Goal: Task Accomplishment & Management: Complete application form

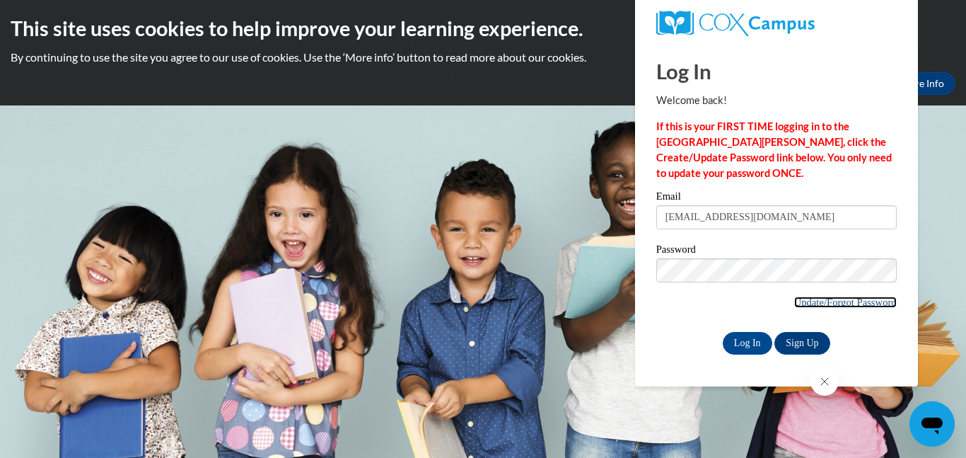
click at [860, 302] on link "Update/Forgot Password" at bounding box center [846, 301] width 103 height 11
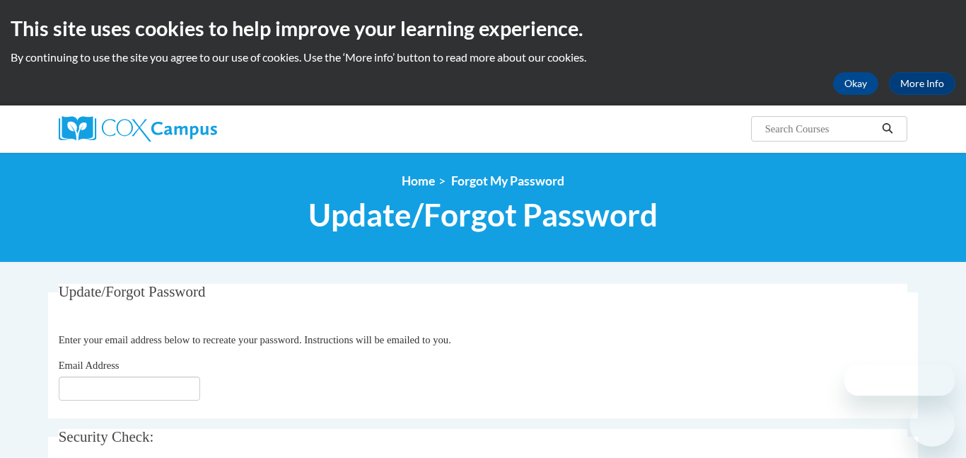
scroll to position [87, 0]
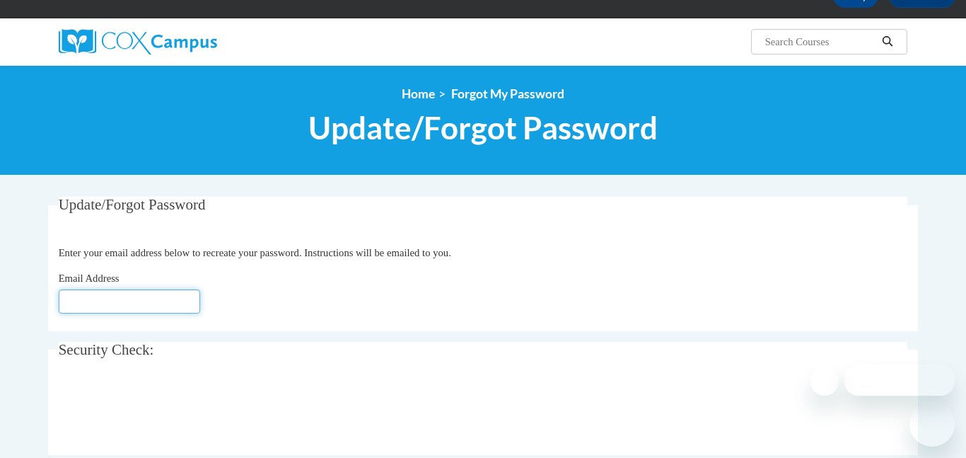
click at [115, 299] on input "Email Address" at bounding box center [129, 301] width 141 height 24
type input "[EMAIL_ADDRESS][DOMAIN_NAME]"
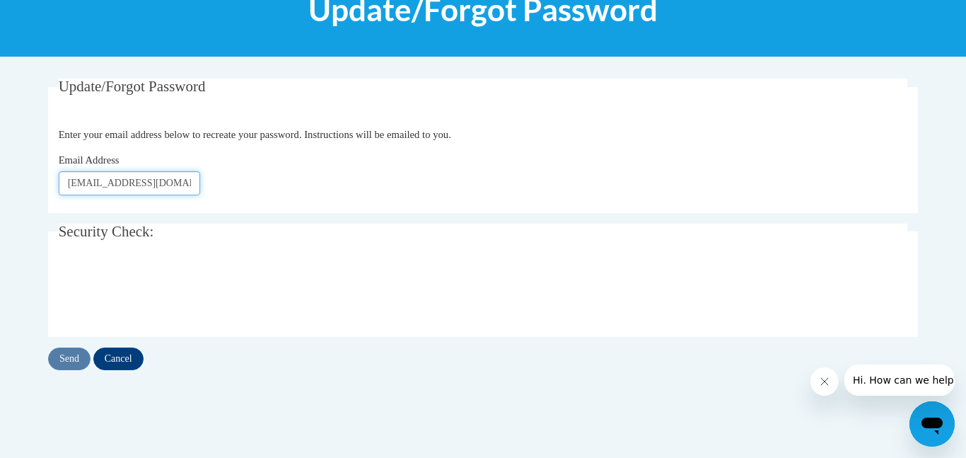
scroll to position [207, 0]
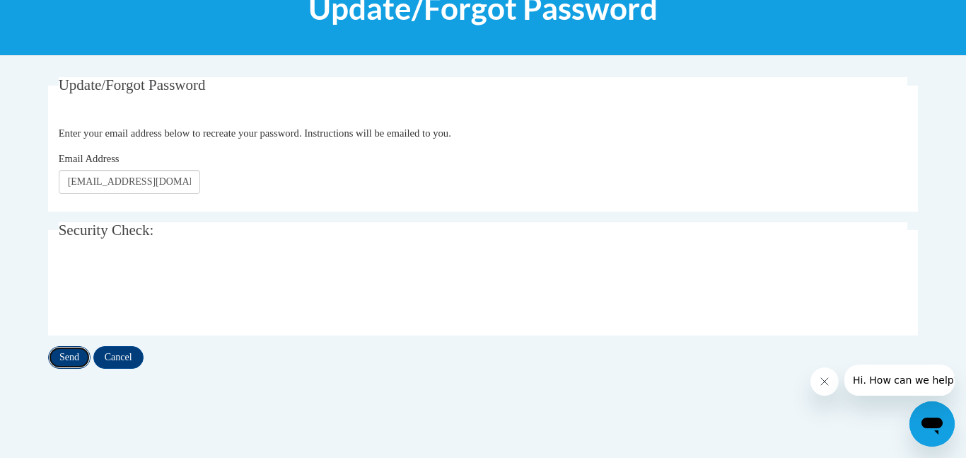
click at [71, 359] on input "Send" at bounding box center [69, 357] width 42 height 23
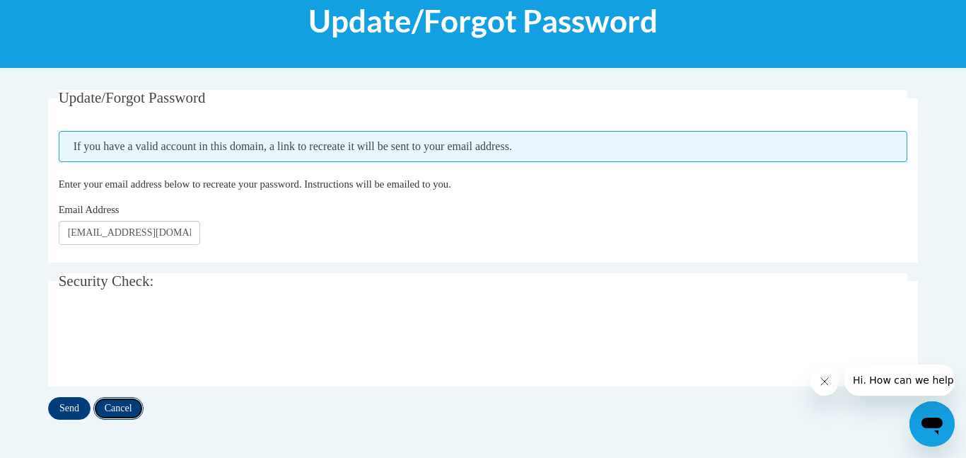
click at [125, 408] on input "Cancel" at bounding box center [118, 408] width 50 height 23
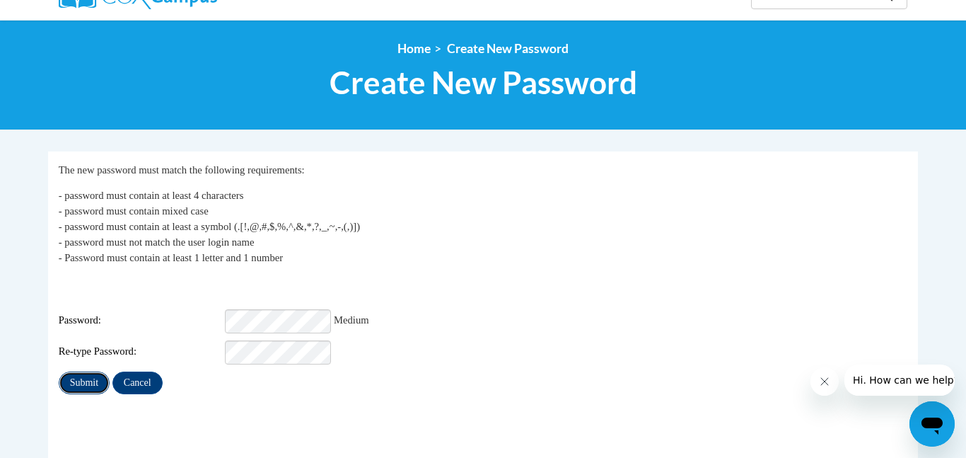
click at [93, 371] on input "Submit" at bounding box center [84, 382] width 51 height 23
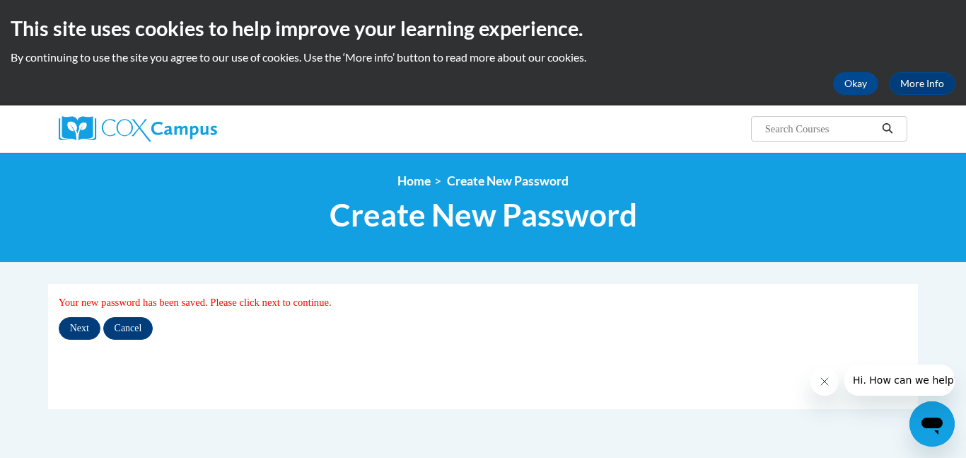
click at [93, 369] on fieldset "My Password Your new password has been saved. Please click next to continue. Ne…" at bounding box center [483, 346] width 870 height 125
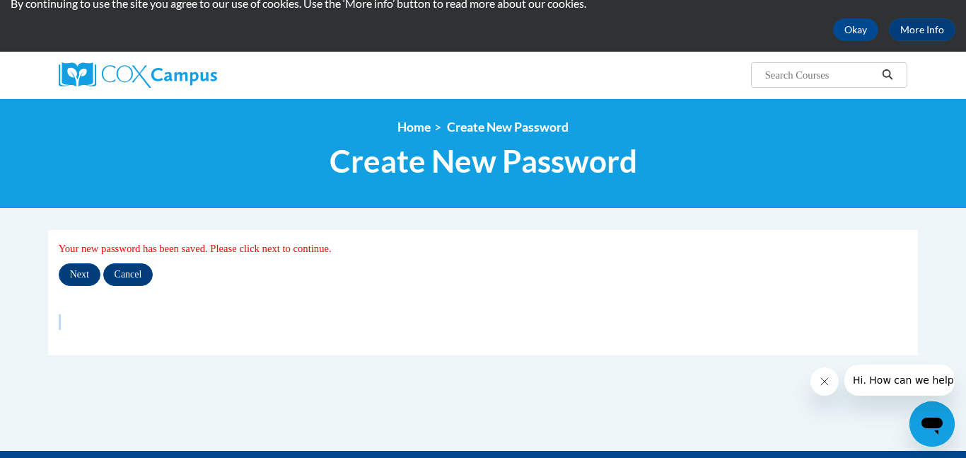
scroll to position [51, 0]
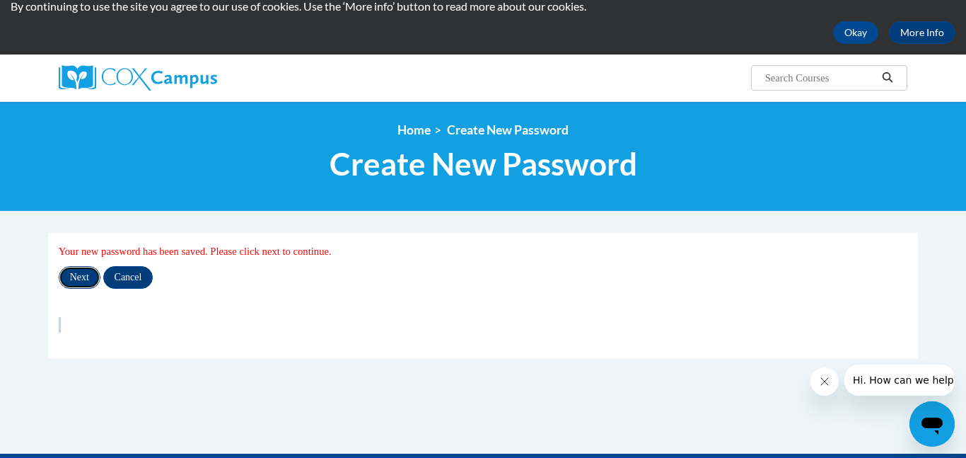
click at [73, 281] on input "Next" at bounding box center [80, 277] width 42 height 23
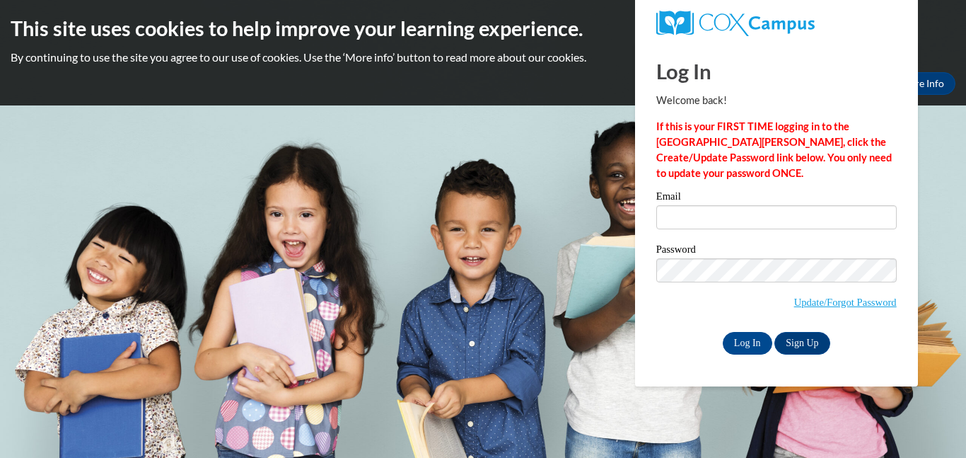
type input "[EMAIL_ADDRESS][DOMAIN_NAME]"
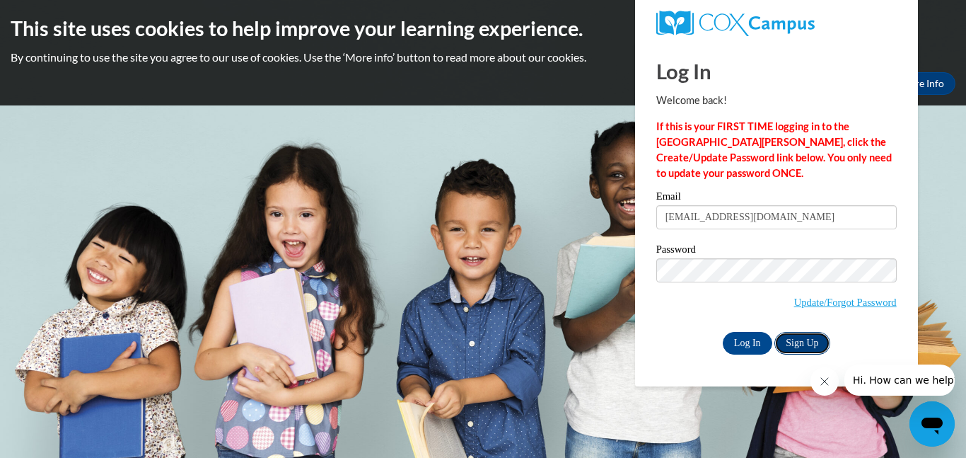
click at [804, 342] on link "Sign Up" at bounding box center [802, 343] width 55 height 23
click at [754, 341] on input "Log In" at bounding box center [748, 343] width 50 height 23
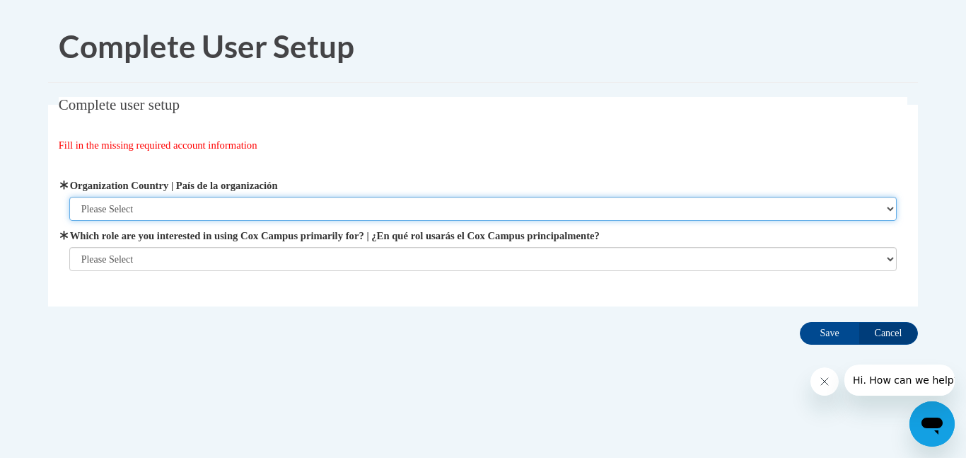
click at [887, 207] on select "Please Select [GEOGRAPHIC_DATA] | [GEOGRAPHIC_DATA] Outside of [GEOGRAPHIC_DATA…" at bounding box center [483, 209] width 828 height 24
select select "ad49bcad-a171-4b2e-b99c-48b446064914"
click at [69, 197] on select "Please Select [GEOGRAPHIC_DATA] | [GEOGRAPHIC_DATA] Outside of [GEOGRAPHIC_DATA…" at bounding box center [483, 209] width 828 height 24
click at [233, 208] on select "Please Select [GEOGRAPHIC_DATA] | [GEOGRAPHIC_DATA] Outside of [GEOGRAPHIC_DATA…" at bounding box center [483, 209] width 828 height 24
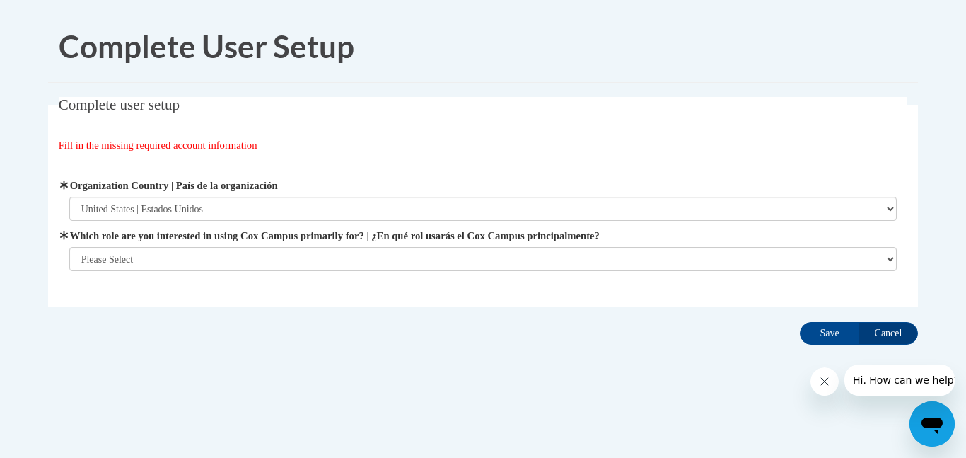
click at [485, 149] on div "Fill in the missing required account information" at bounding box center [484, 145] width 850 height 16
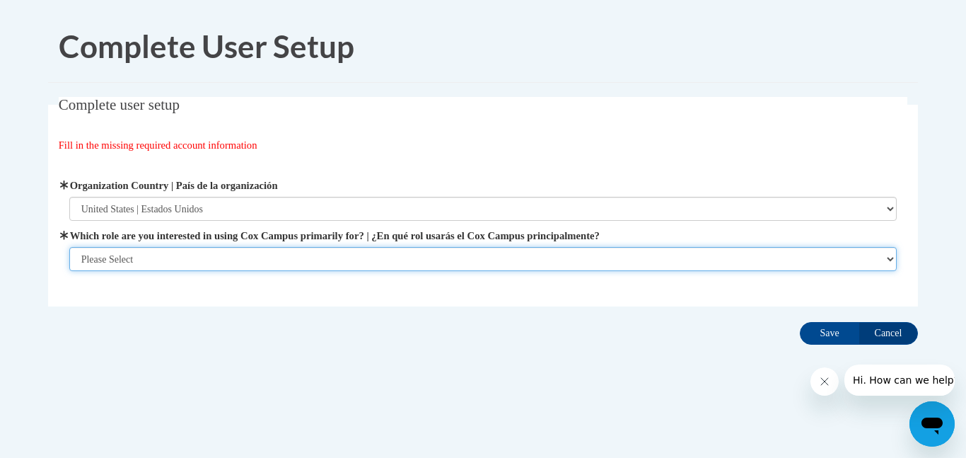
click at [890, 259] on select "Please Select College/University | Colegio/Universidad Community/Nonprofit Part…" at bounding box center [483, 259] width 828 height 24
select select "fbf2d438-af2f-41f8-98f1-81c410e29de3"
click at [69, 247] on select "Please Select College/University | Colegio/Universidad Community/Nonprofit Part…" at bounding box center [483, 259] width 828 height 24
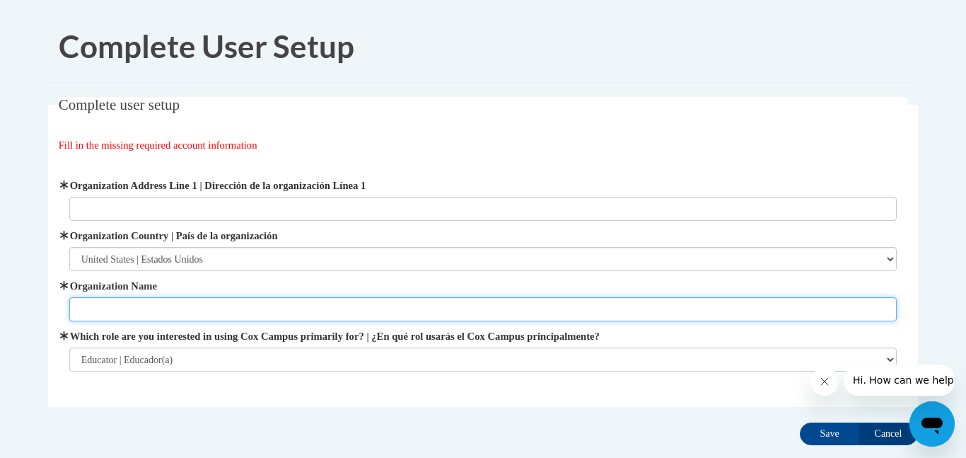
click at [847, 309] on input "Organization Name" at bounding box center [483, 309] width 828 height 24
type input "Prescott"
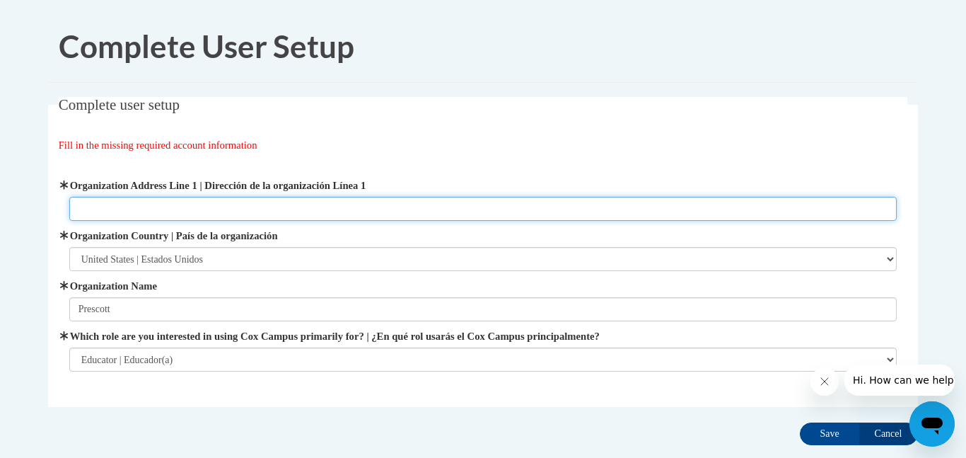
click at [178, 202] on input "Organization Address Line 1 | Dirección de la organización Línea 1" at bounding box center [483, 209] width 828 height 24
type input "[STREET_ADDRESS]"
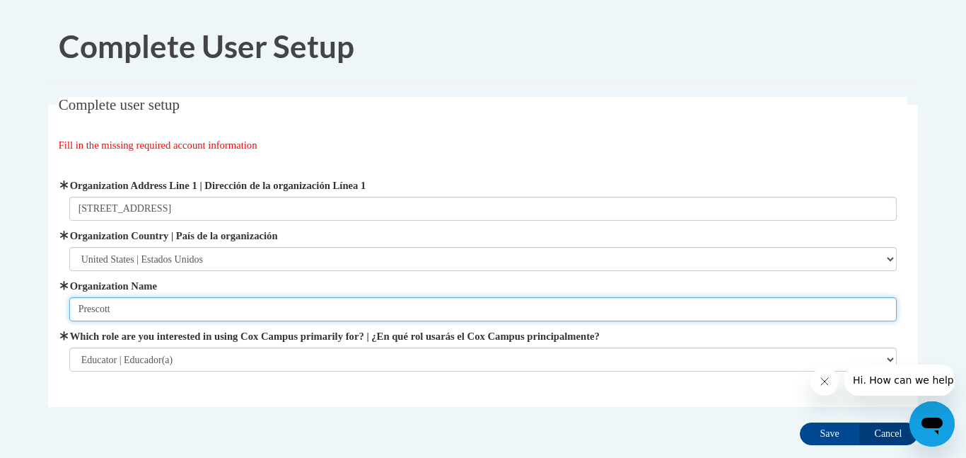
click at [129, 308] on input "Prescott" at bounding box center [483, 309] width 828 height 24
type input "[GEOGRAPHIC_DATA]"
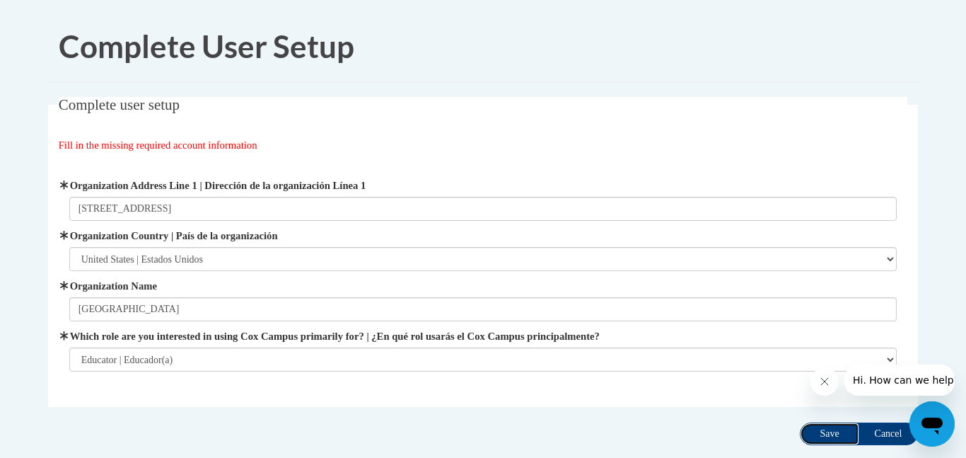
click at [818, 431] on input "Save" at bounding box center [829, 433] width 59 height 23
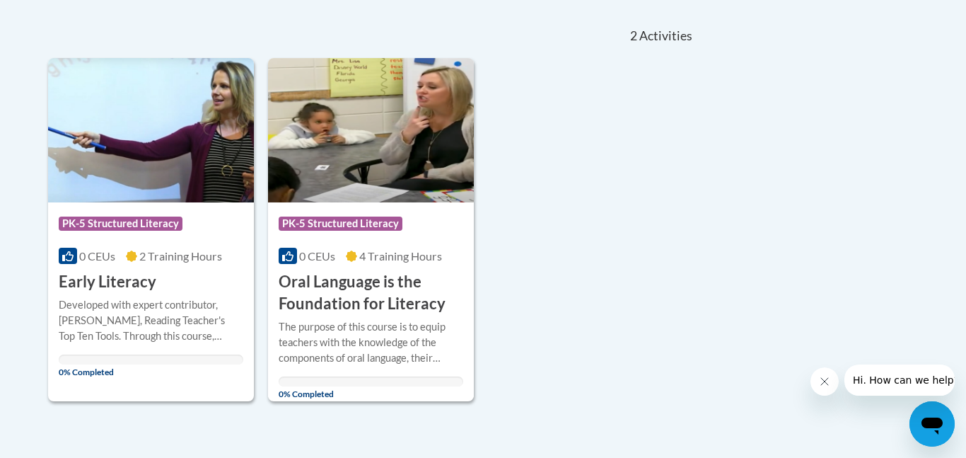
scroll to position [304, 0]
click at [209, 144] on img at bounding box center [151, 131] width 206 height 144
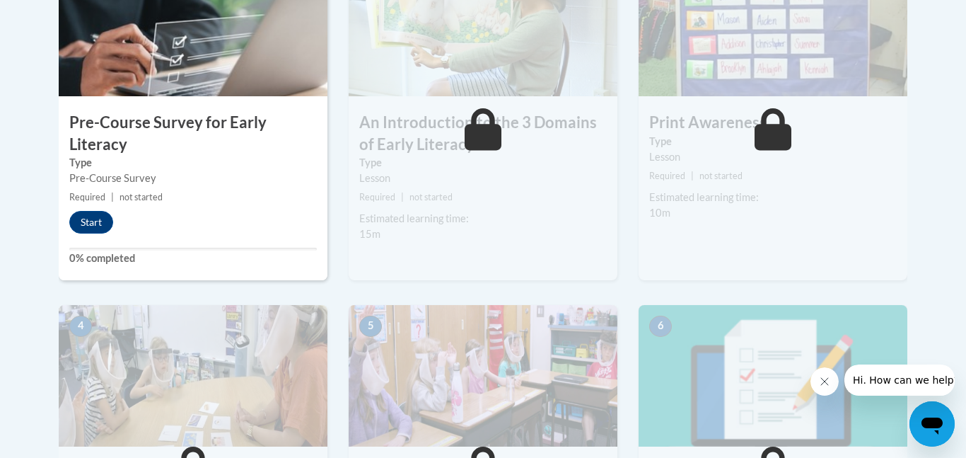
scroll to position [519, 0]
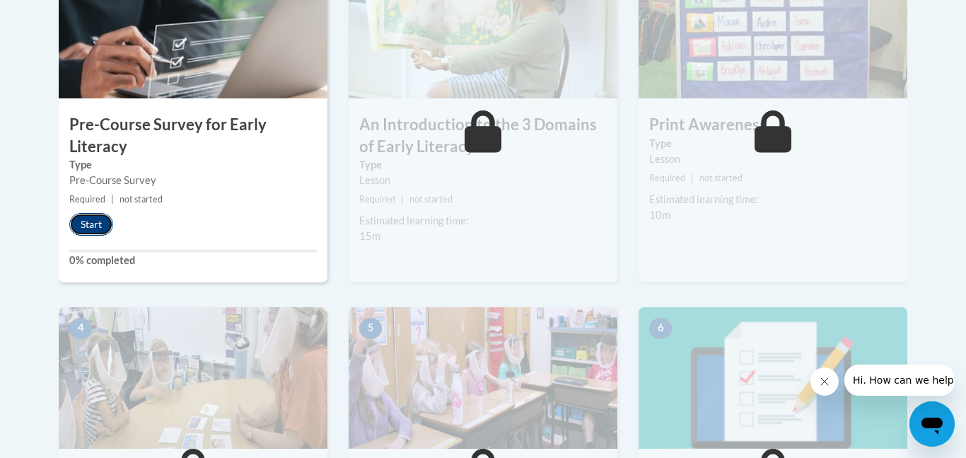
click at [89, 226] on button "Start" at bounding box center [91, 224] width 44 height 23
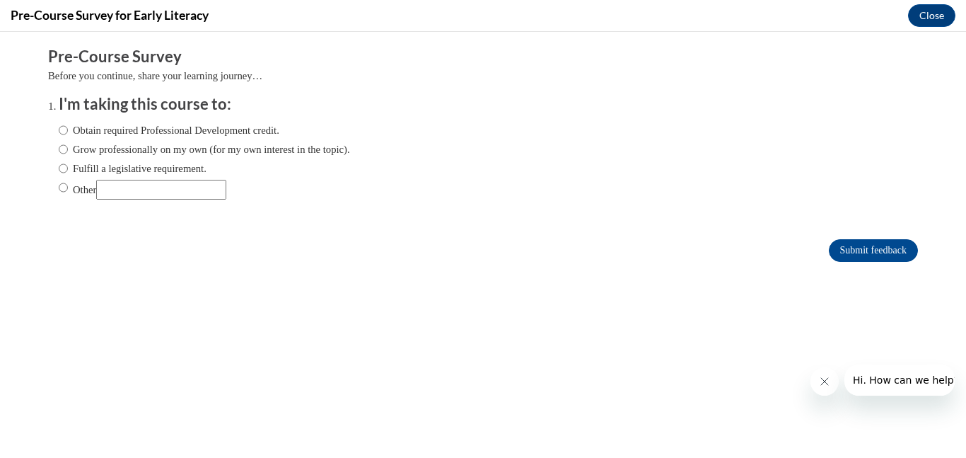
scroll to position [0, 0]
click at [66, 168] on input "Fulfill a legislative requirement." at bounding box center [63, 169] width 9 height 16
radio input "true"
click at [66, 168] on input "Fulfill a legislative requirement." at bounding box center [63, 169] width 9 height 16
click at [881, 250] on input "Submit feedback" at bounding box center [873, 250] width 89 height 23
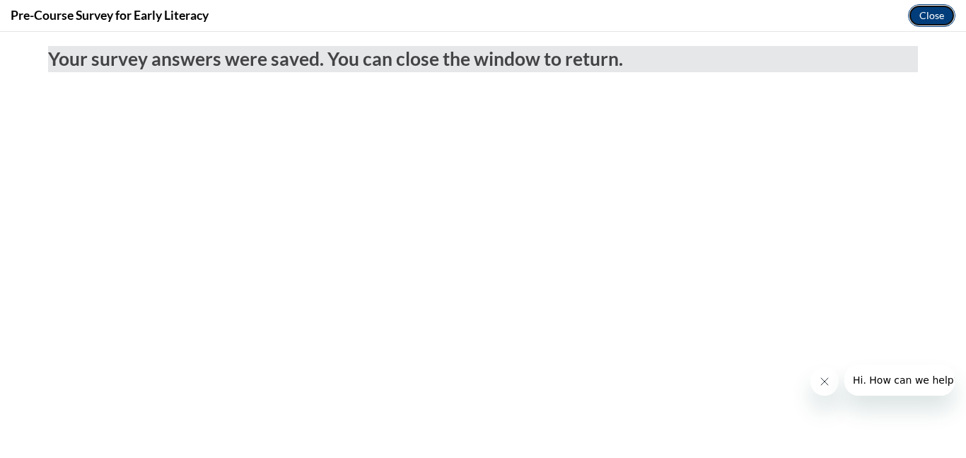
click at [937, 22] on button "Close" at bounding box center [931, 15] width 47 height 23
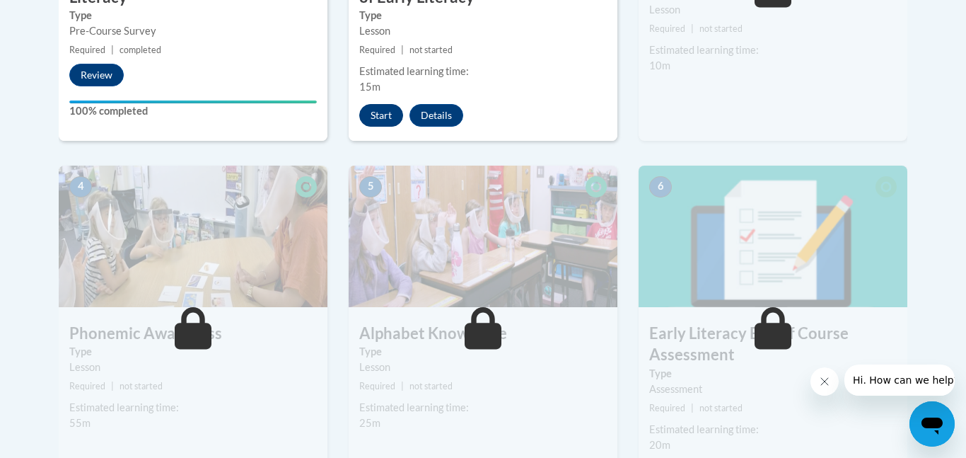
scroll to position [662, 0]
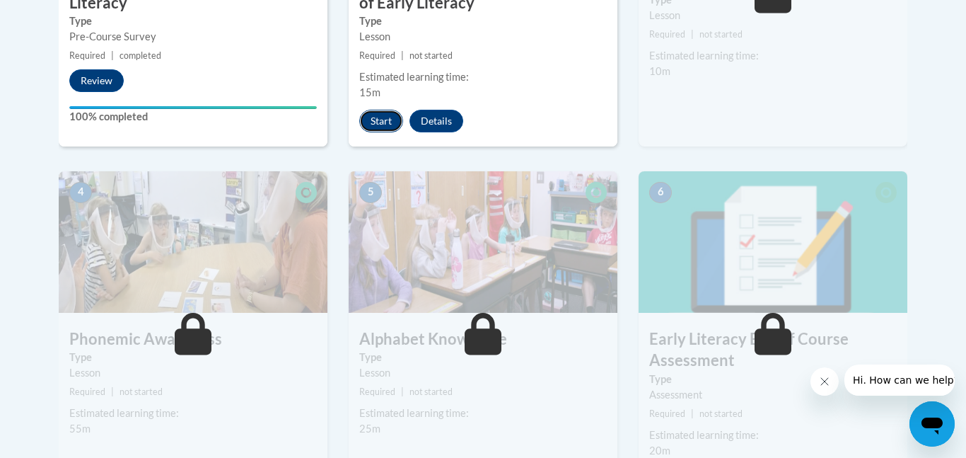
click at [378, 119] on button "Start" at bounding box center [381, 121] width 44 height 23
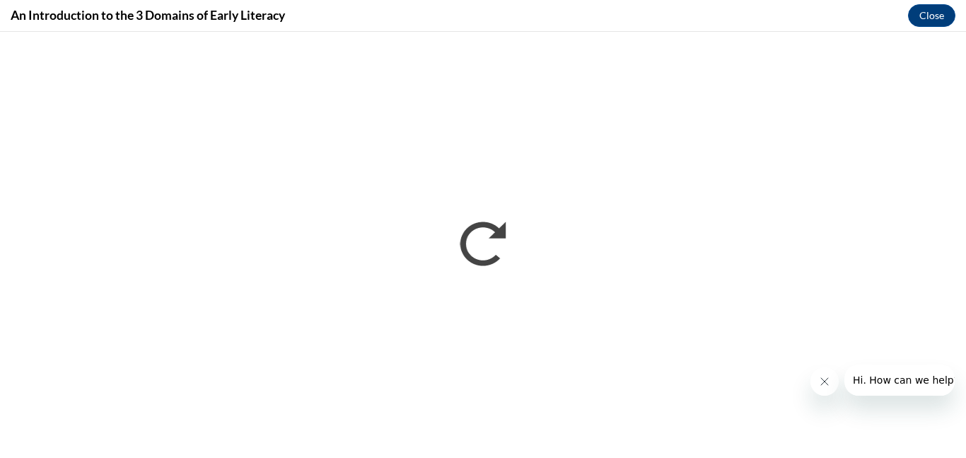
scroll to position [0, 0]
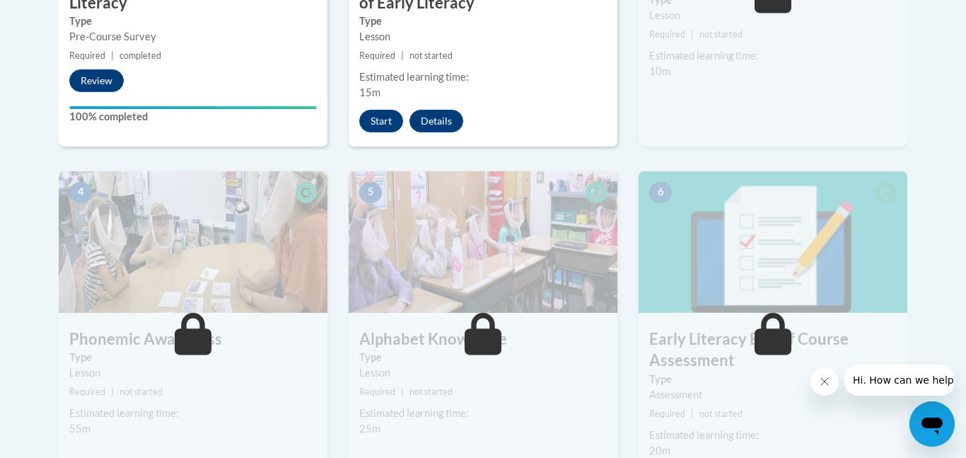
click at [685, 175] on div at bounding box center [483, 229] width 966 height 458
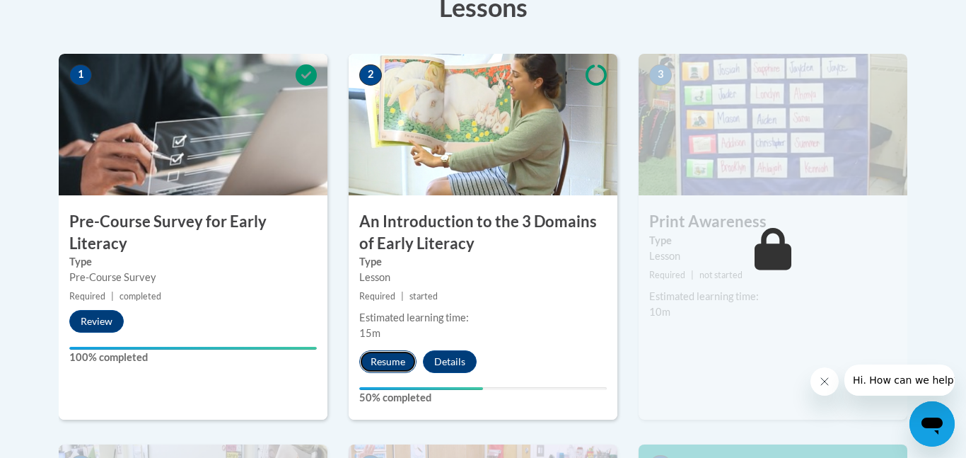
click at [397, 361] on button "Resume" at bounding box center [387, 361] width 57 height 23
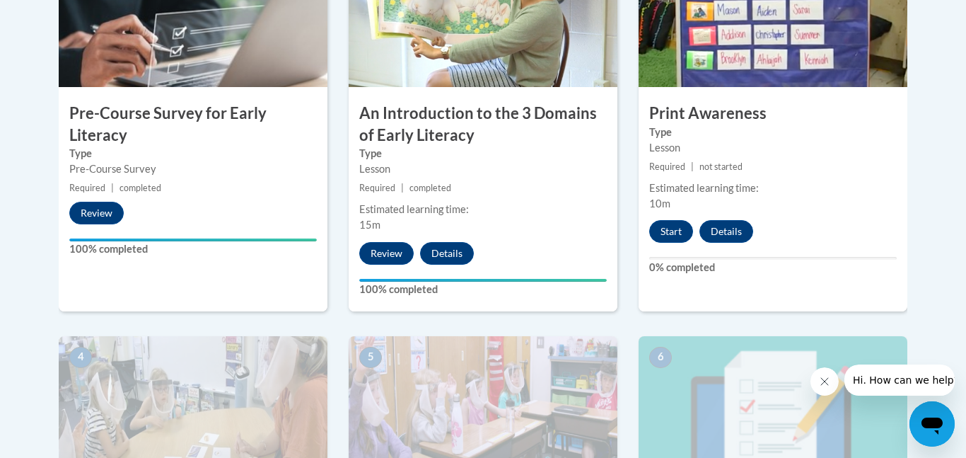
scroll to position [531, 0]
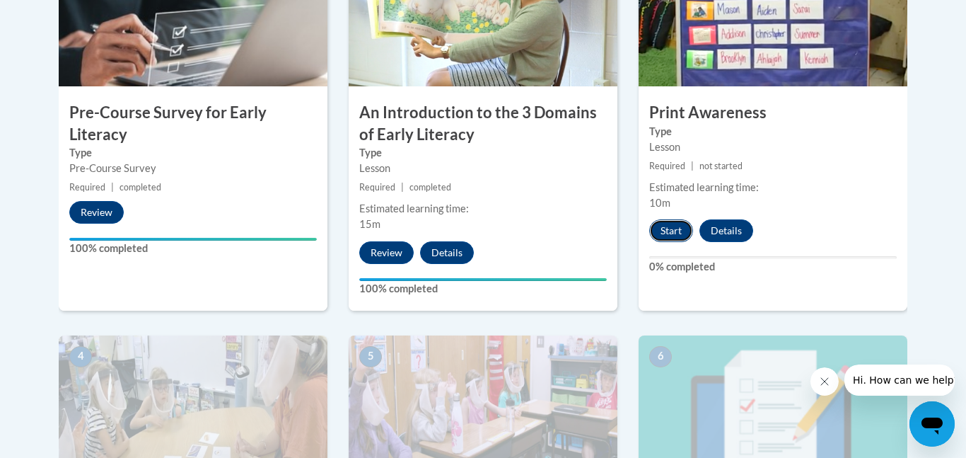
click at [672, 237] on button "Start" at bounding box center [671, 230] width 44 height 23
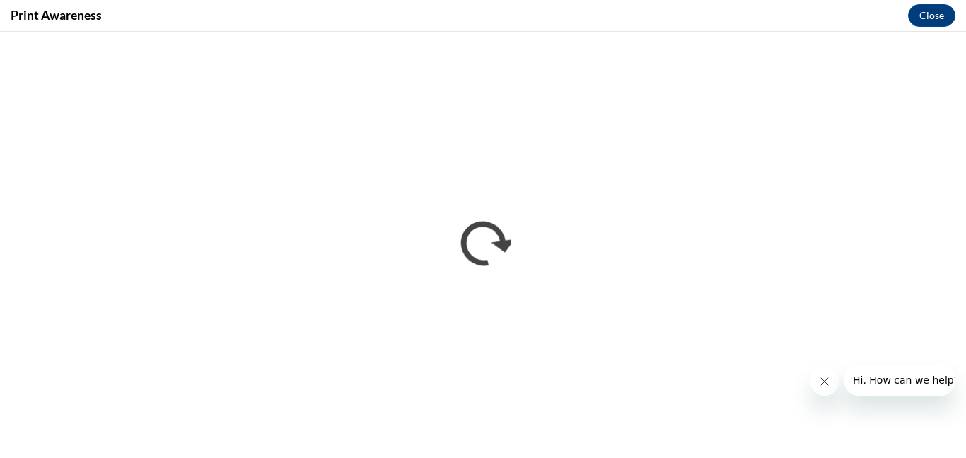
scroll to position [0, 0]
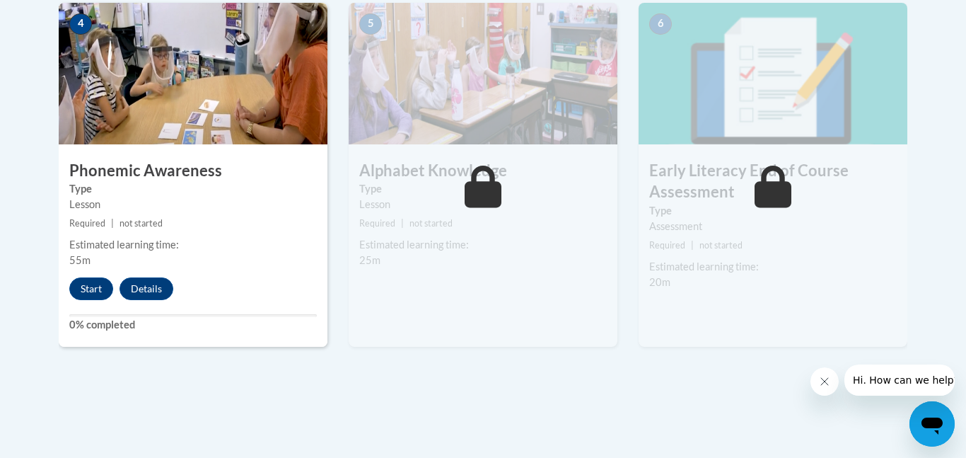
scroll to position [864, 0]
click at [91, 285] on button "Start" at bounding box center [91, 288] width 44 height 23
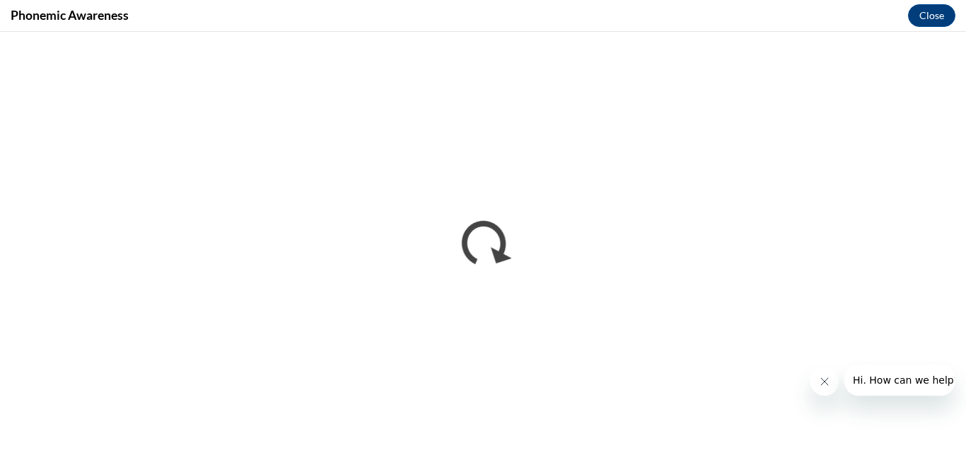
scroll to position [0, 0]
